Goal: Task Accomplishment & Management: Manage account settings

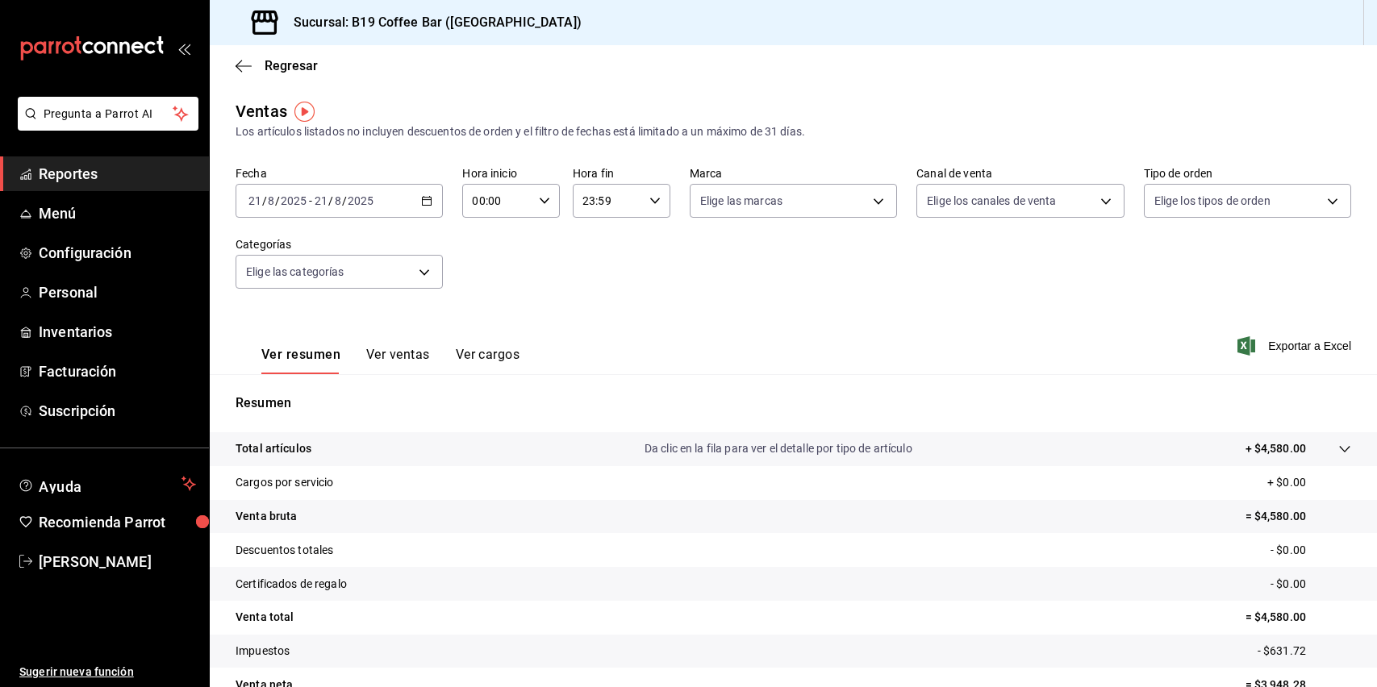
click at [121, 177] on span "Reportes" at bounding box center [117, 174] width 157 height 22
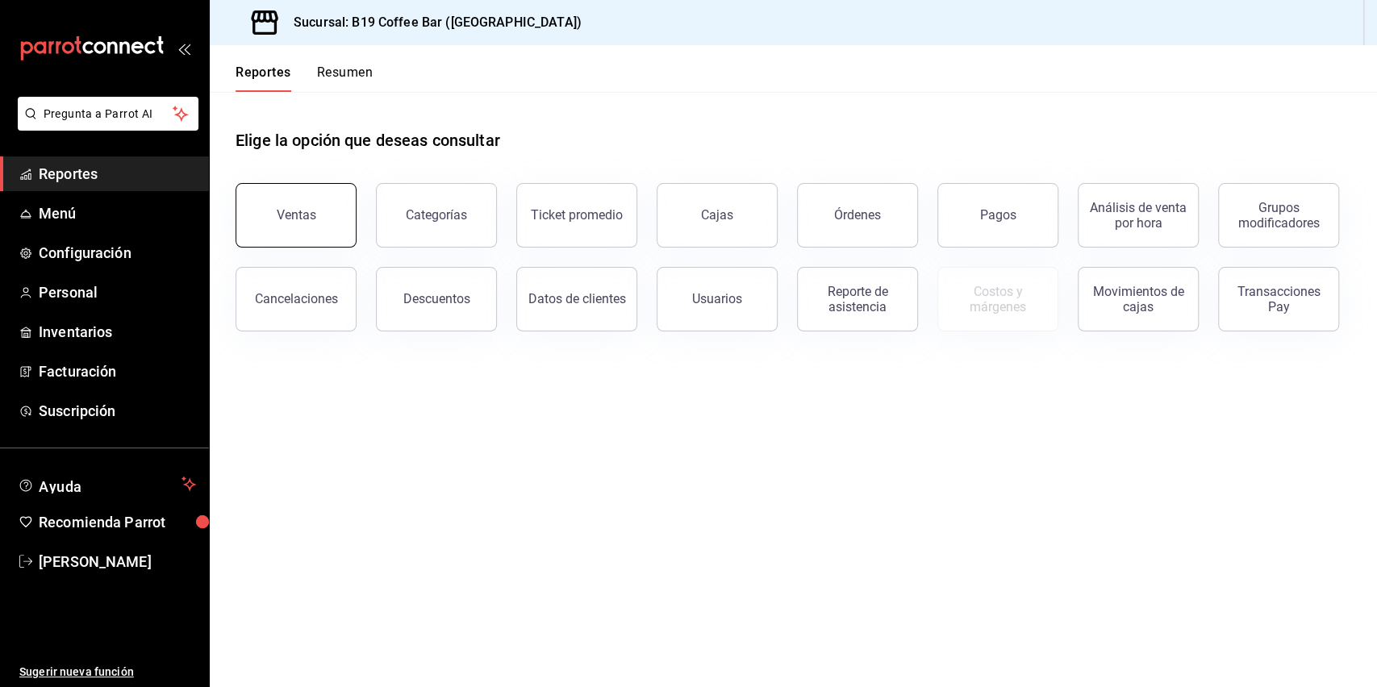
click at [265, 206] on button "Ventas" at bounding box center [296, 215] width 121 height 65
click at [299, 198] on button "Ventas" at bounding box center [296, 215] width 121 height 65
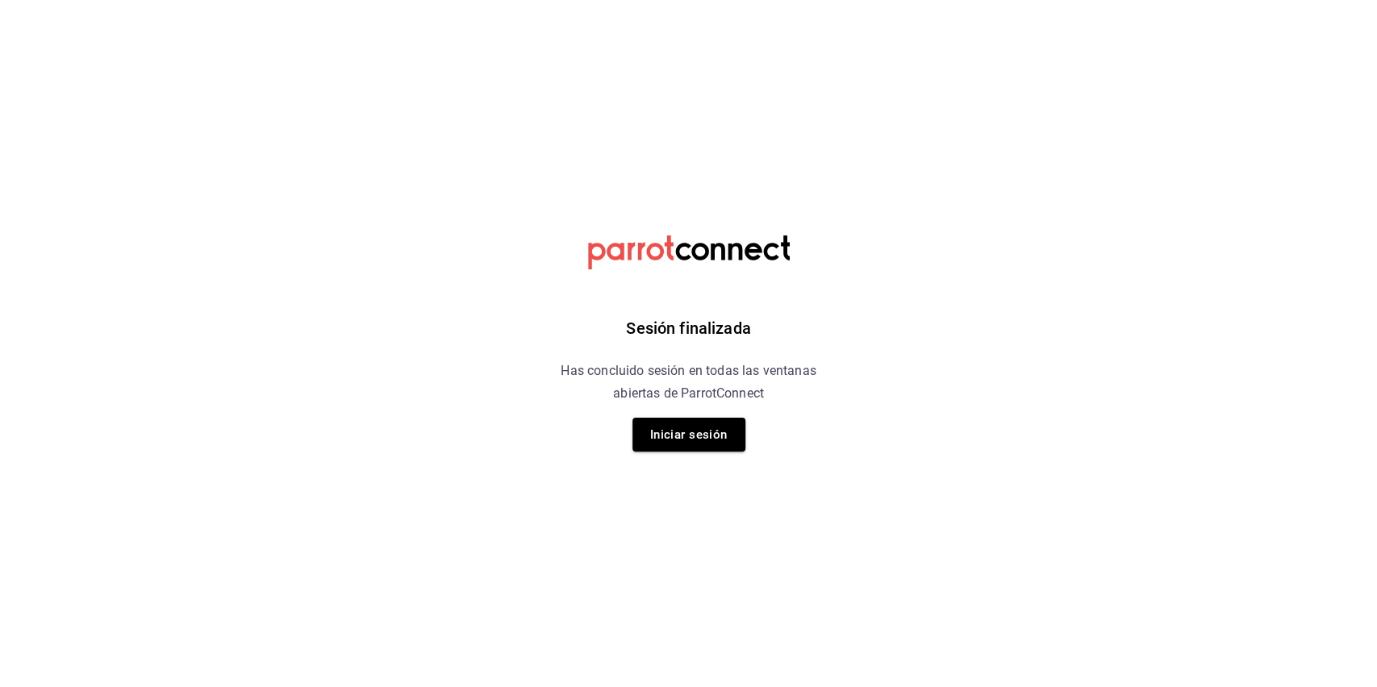
click at [707, 472] on div "Sesión finalizada Has concluido sesión en todas las ventanas abiertas de Parrot…" at bounding box center [688, 343] width 407 height 687
click at [694, 413] on div "Sesión finalizada Has concluido sesión en todas las ventanas abiertas de Parrot…" at bounding box center [688, 343] width 407 height 687
click at [655, 427] on button "Iniciar sesión" at bounding box center [688, 435] width 113 height 34
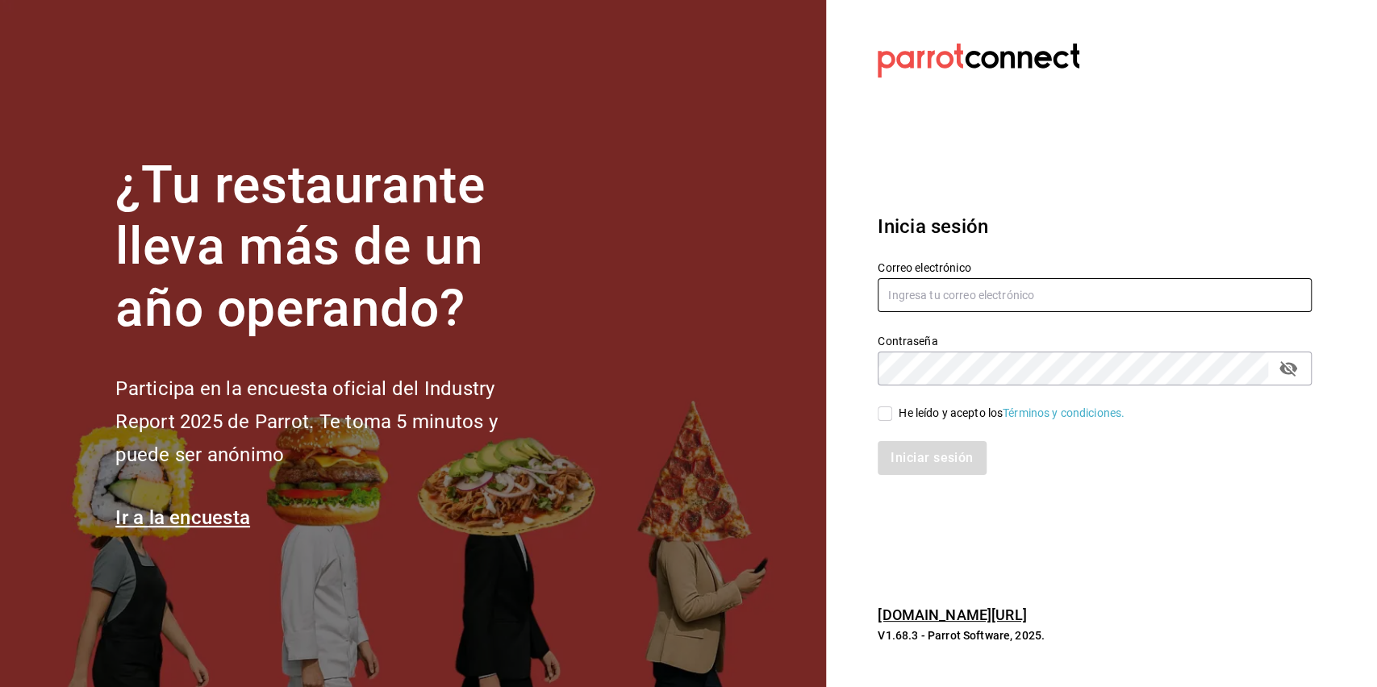
type input "b19coffeebar@gmail.com"
click at [909, 436] on div "Iniciar sesión" at bounding box center [1084, 448] width 453 height 53
drag, startPoint x: 884, startPoint y: 392, endPoint x: 880, endPoint y: 423, distance: 30.9
click at [883, 394] on div "He leído y acepto los Términos y condiciones." at bounding box center [1084, 404] width 453 height 37
click at [880, 435] on div "Iniciar sesión" at bounding box center [1084, 448] width 453 height 53
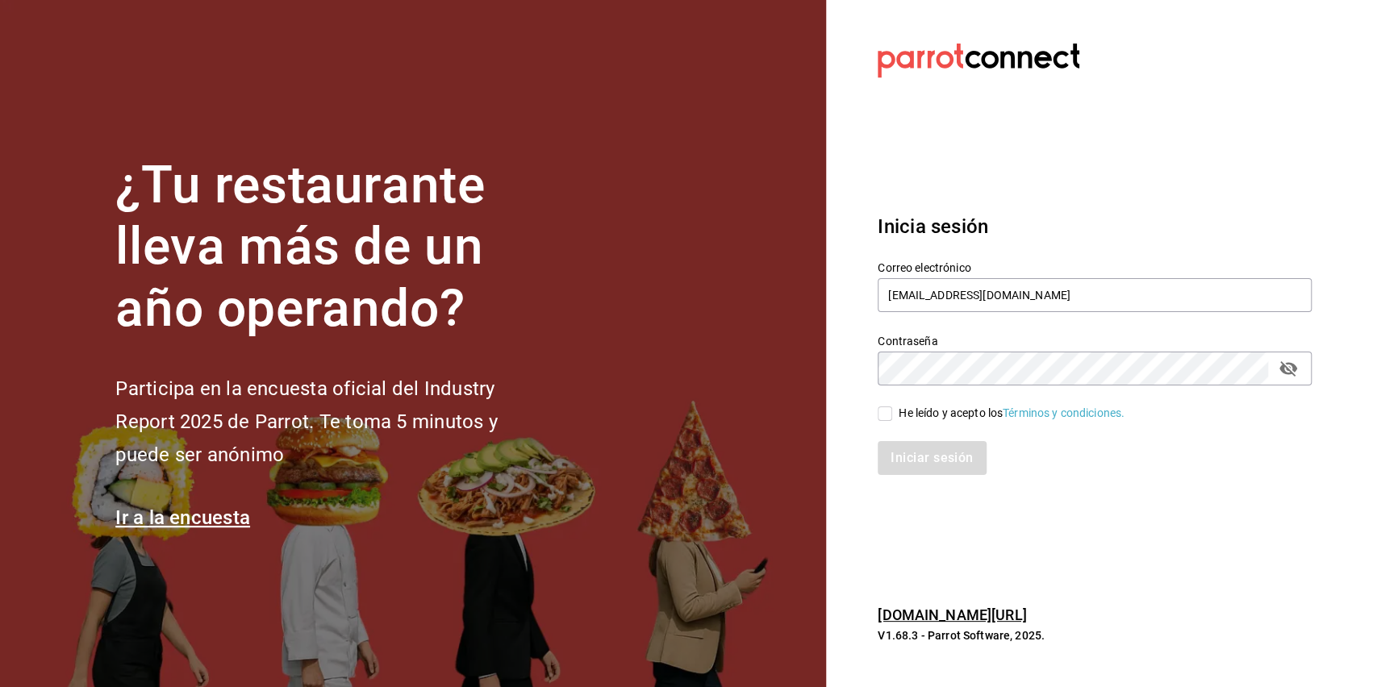
click at [881, 423] on div "Iniciar sesión" at bounding box center [1084, 448] width 453 height 53
click at [884, 419] on input "He leído y acepto los Términos y condiciones." at bounding box center [885, 413] width 15 height 15
checkbox input "true"
click at [925, 466] on button "Iniciar sesión" at bounding box center [933, 458] width 110 height 34
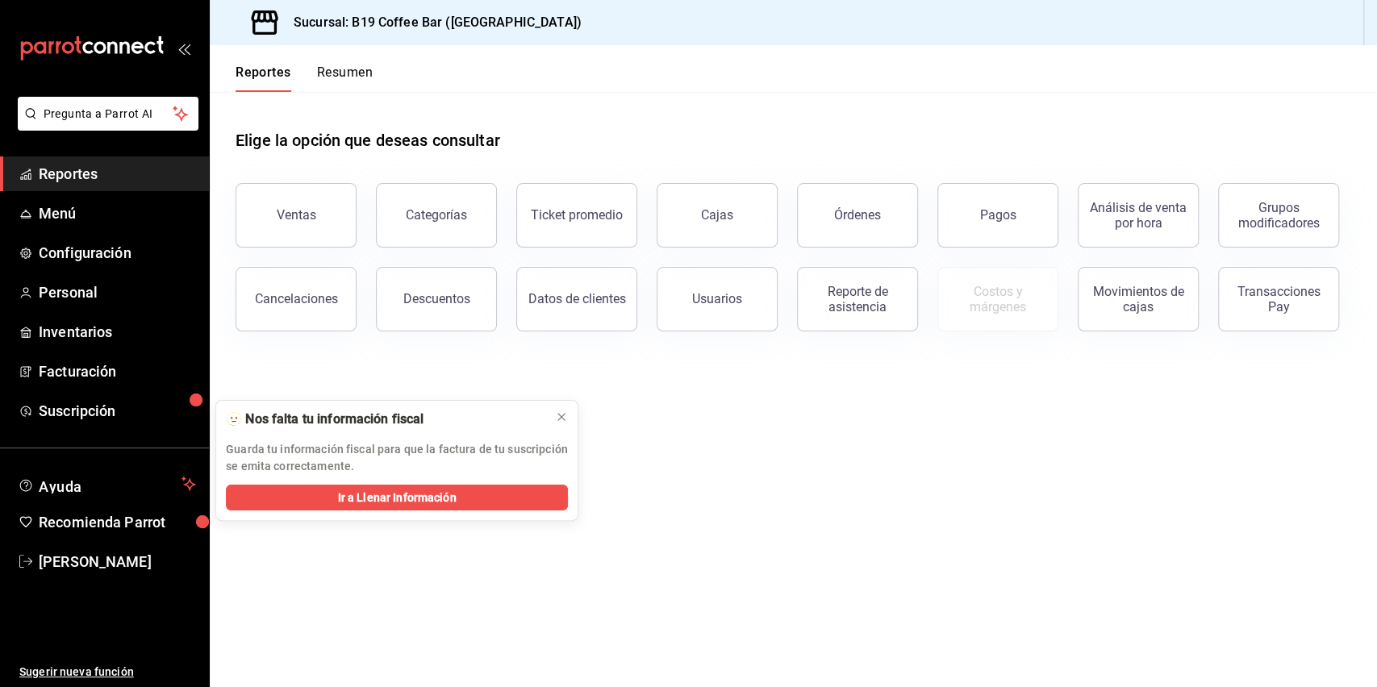
click at [338, 176] on div "Ventas" at bounding box center [286, 206] width 140 height 84
click at [323, 192] on button "Ventas" at bounding box center [296, 215] width 121 height 65
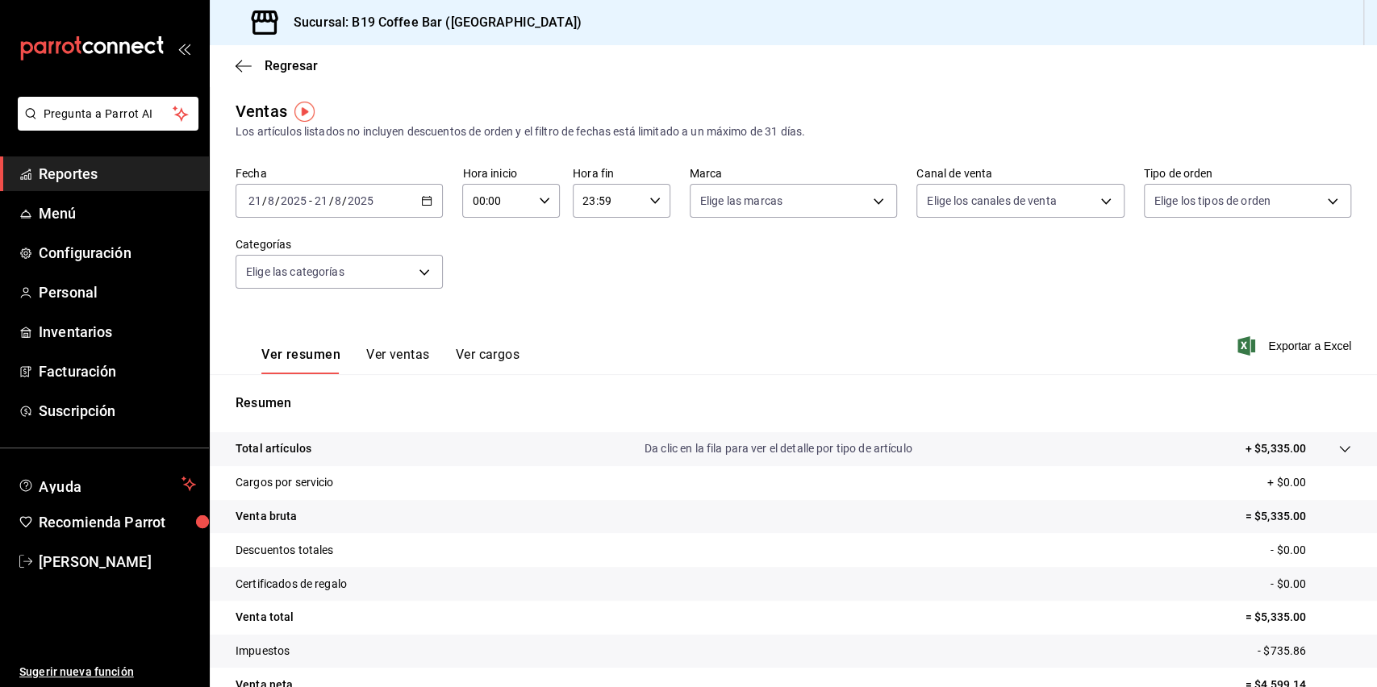
click at [562, 411] on p "Resumen" at bounding box center [793, 403] width 1115 height 19
